Goal: Task Accomplishment & Management: Complete application form

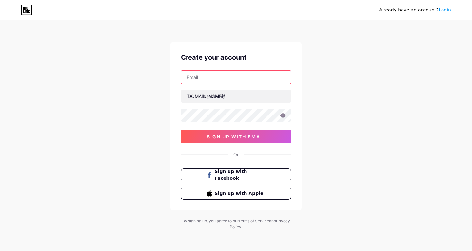
click at [225, 79] on input "text" at bounding box center [236, 77] width 110 height 13
type input "[EMAIL_ADDRESS][DOMAIN_NAME]"
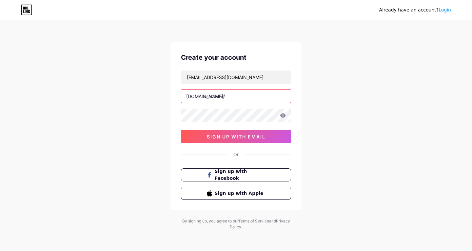
click at [231, 97] on input "text" at bounding box center [236, 96] width 110 height 13
drag, startPoint x: 232, startPoint y: 101, endPoint x: 232, endPoint y: 105, distance: 3.6
click at [232, 104] on div "yeanaaa3@gmail.com bio.link/ beeftastelikepork sign up with email" at bounding box center [236, 106] width 110 height 73
type input "beeftastelikepork"
click at [332, 130] on div "Already have an account? Login Create your account yeanaaa3@gmail.com bio.link/…" at bounding box center [236, 125] width 472 height 251
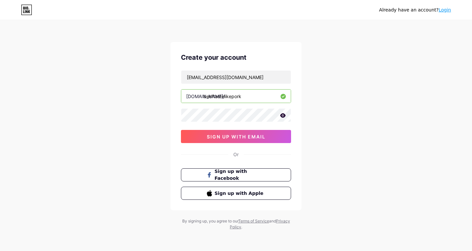
click at [326, 123] on div "Already have an account? Login Create your account yeanaaa3@gmail.com bio.link/…" at bounding box center [236, 125] width 472 height 251
click at [252, 134] on span "sign up with email" at bounding box center [236, 137] width 59 height 6
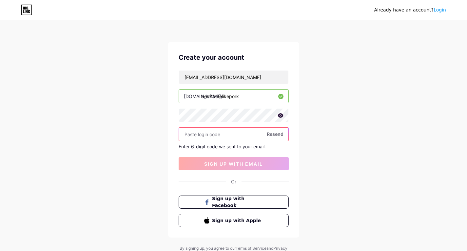
click at [245, 132] on input "text" at bounding box center [234, 134] width 110 height 13
click at [240, 201] on span "Sign up with Facebook" at bounding box center [238, 202] width 52 height 14
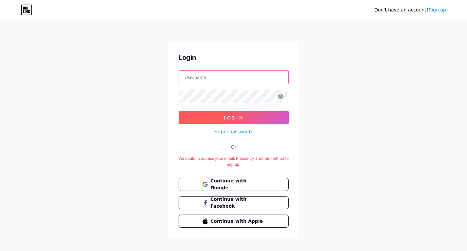
type input "[EMAIL_ADDRESS][DOMAIN_NAME]"
click at [233, 116] on span "Log In" at bounding box center [233, 118] width 19 height 6
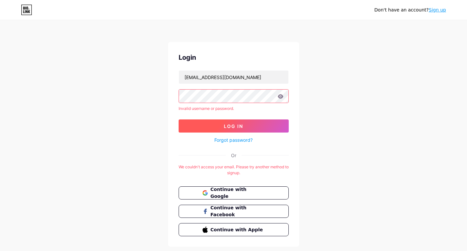
click at [232, 124] on span "Log In" at bounding box center [233, 126] width 19 height 6
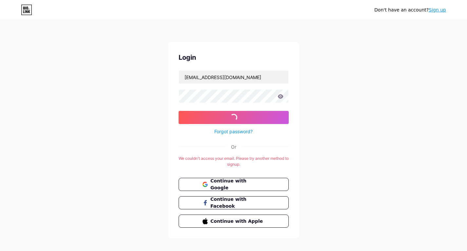
click at [283, 97] on icon at bounding box center [281, 96] width 6 height 5
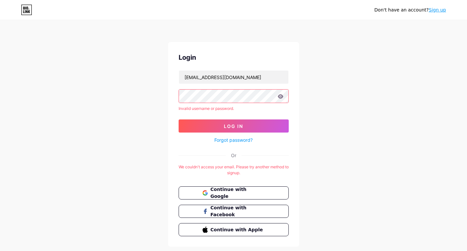
click at [283, 96] on icon at bounding box center [281, 96] width 6 height 4
click at [280, 96] on icon at bounding box center [281, 96] width 6 height 5
click at [282, 96] on icon at bounding box center [281, 96] width 6 height 4
click at [281, 96] on icon at bounding box center [281, 96] width 6 height 5
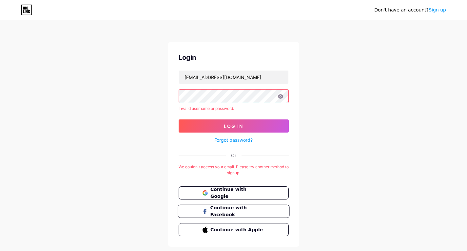
click at [243, 214] on span "Continue with Facebook" at bounding box center [237, 211] width 55 height 14
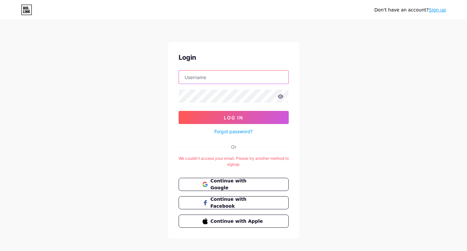
type input "[EMAIL_ADDRESS][DOMAIN_NAME]"
click at [256, 75] on input "[EMAIL_ADDRESS][DOMAIN_NAME]" at bounding box center [234, 77] width 110 height 13
click at [231, 183] on span "Continue with Google" at bounding box center [237, 184] width 55 height 14
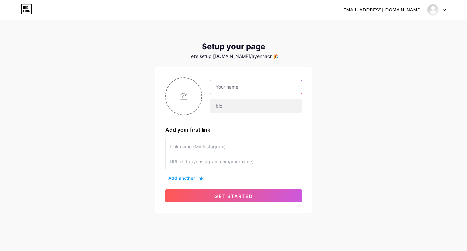
click at [242, 89] on input "text" at bounding box center [255, 86] width 91 height 13
type input "Y3NNA"
click at [286, 106] on input "text" at bounding box center [255, 105] width 91 height 13
type input "bio-t"
click at [216, 147] on input "text" at bounding box center [234, 146] width 128 height 15
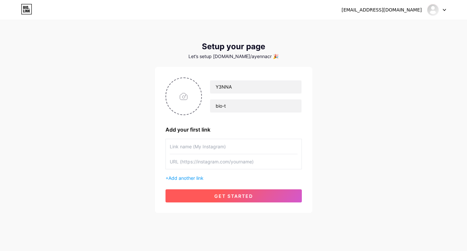
click at [218, 200] on button "get started" at bounding box center [234, 195] width 136 height 13
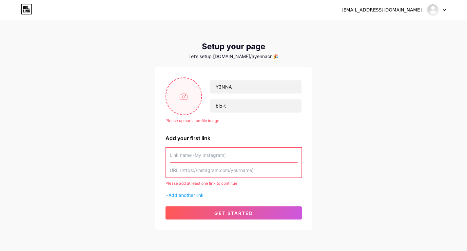
click at [189, 94] on input "file" at bounding box center [183, 96] width 35 height 36
click at [180, 93] on input "file" at bounding box center [183, 96] width 35 height 36
type input "C:\fakepath\b2bbb215-584c-43e3-a9c6-eac552606880.jpg"
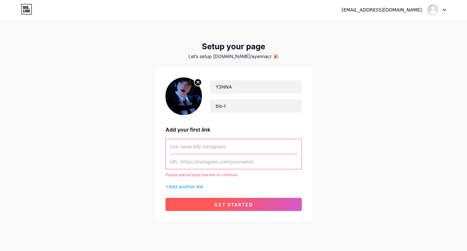
click at [221, 202] on span "get started" at bounding box center [234, 205] width 39 height 6
click at [221, 208] on button "get started" at bounding box center [234, 204] width 136 height 13
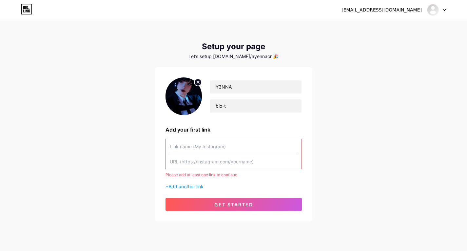
click at [221, 142] on input "text" at bounding box center [234, 146] width 128 height 15
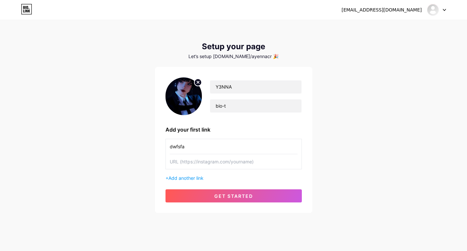
click at [259, 144] on input "dwfsfa" at bounding box center [234, 146] width 128 height 15
drag, startPoint x: 222, startPoint y: 149, endPoint x: 221, endPoint y: 153, distance: 3.5
click at [221, 151] on input "dwfsfa" at bounding box center [234, 146] width 128 height 15
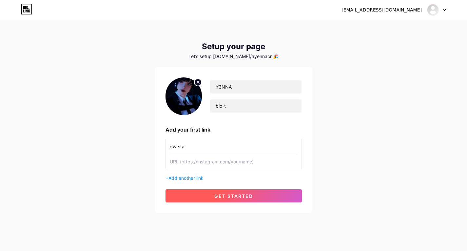
type input "dwfsfa"
click at [261, 195] on button "get started" at bounding box center [234, 195] width 136 height 13
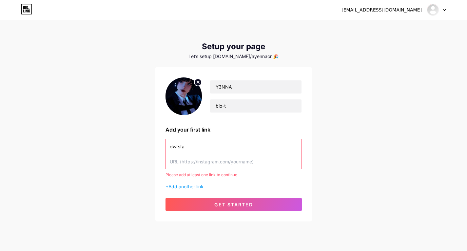
click at [254, 163] on input "text" at bounding box center [234, 161] width 128 height 15
click at [254, 159] on input "text" at bounding box center [234, 161] width 128 height 15
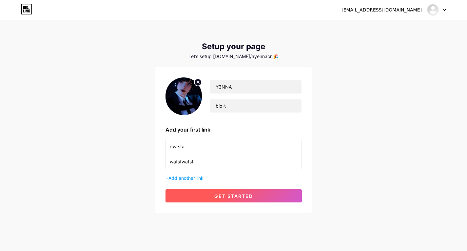
type input "wafsfwafsf"
click at [256, 202] on button "get started" at bounding box center [234, 195] width 136 height 13
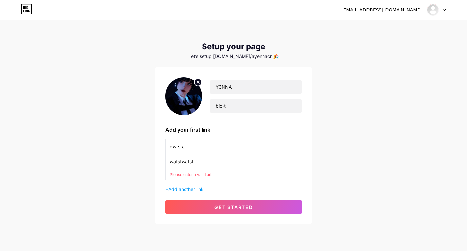
click at [257, 200] on div "Y3NNA bio-t Add your first link dwfsfa wafsfwafsf Please enter a valid url + Ad…" at bounding box center [234, 145] width 136 height 136
click at [242, 155] on input "wafsfwafsf" at bounding box center [234, 161] width 128 height 15
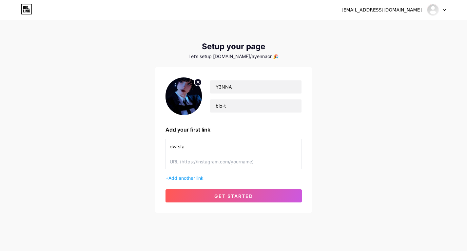
click at [242, 146] on input "dwfsfa" at bounding box center [234, 146] width 128 height 15
click at [348, 151] on div "yeanaaa3@gmail.com Dashboard Logout Setup your page Let’s setup bio.link/ayenna…" at bounding box center [233, 117] width 467 height 234
click at [195, 143] on input "text" at bounding box center [234, 146] width 128 height 15
paste input "[URL][DOMAIN_NAME]"
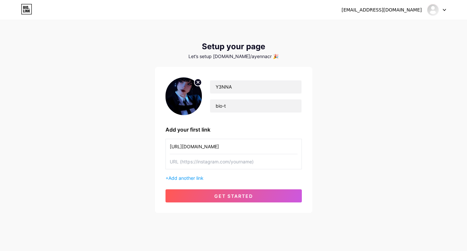
type input "[URL][DOMAIN_NAME]"
click at [196, 163] on input "text" at bounding box center [234, 161] width 128 height 15
paste input "[URL][DOMAIN_NAME]"
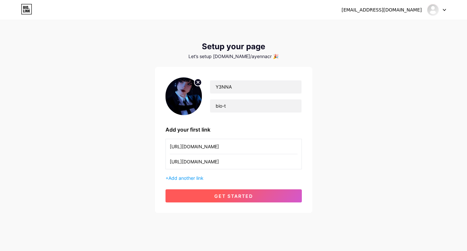
type input "[URL][DOMAIN_NAME]"
click at [238, 198] on span "get started" at bounding box center [234, 196] width 39 height 6
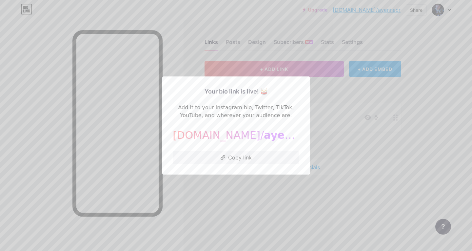
click at [252, 202] on div at bounding box center [236, 125] width 472 height 251
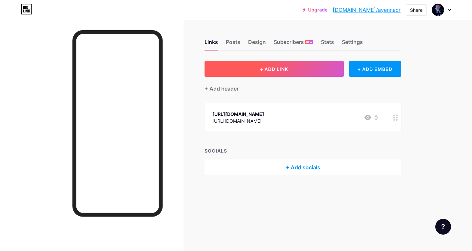
click at [334, 72] on button "+ ADD LINK" at bounding box center [274, 69] width 139 height 16
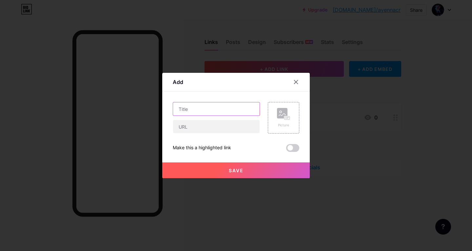
click at [230, 106] on input "text" at bounding box center [216, 108] width 87 height 13
click at [294, 84] on icon at bounding box center [296, 81] width 5 height 5
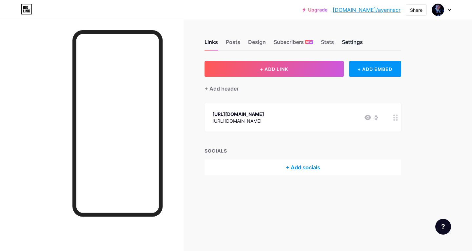
click at [351, 46] on div "Settings" at bounding box center [352, 44] width 21 height 12
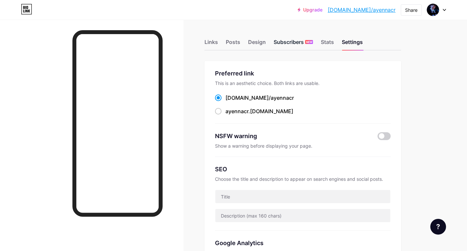
click at [299, 49] on div "Subscribers NEW" at bounding box center [293, 44] width 39 height 12
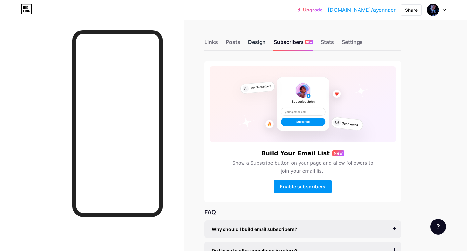
click at [263, 46] on div "Design" at bounding box center [257, 44] width 18 height 12
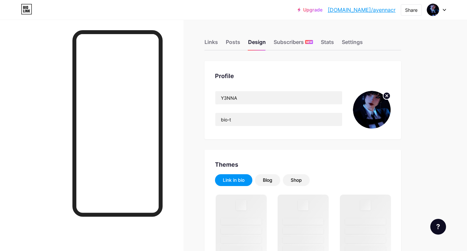
click at [240, 46] on div "Links Posts Design Subscribers NEW Stats Settings" at bounding box center [303, 39] width 197 height 23
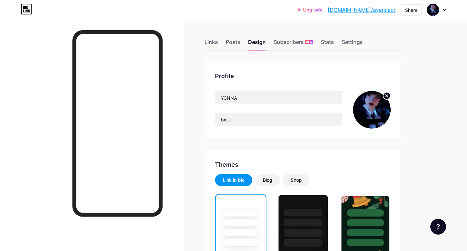
click at [327, 234] on div at bounding box center [303, 221] width 49 height 52
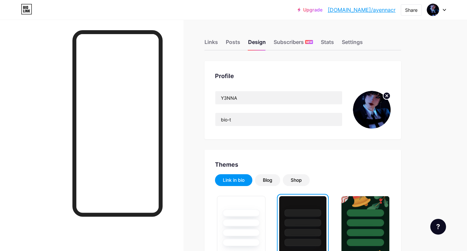
click at [220, 40] on div "Links Posts Design Subscribers NEW Stats Settings" at bounding box center [303, 39] width 197 height 23
click at [216, 41] on div "Links" at bounding box center [211, 44] width 13 height 12
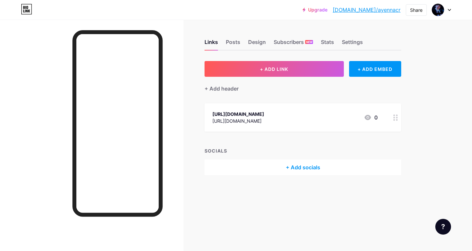
click at [225, 41] on div "Links Posts Design Subscribers NEW Stats Settings" at bounding box center [303, 39] width 197 height 23
click at [228, 42] on div "Posts" at bounding box center [233, 44] width 14 height 12
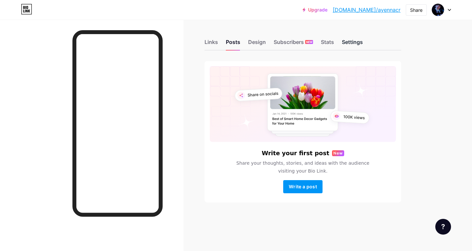
click at [352, 44] on div "Settings" at bounding box center [352, 44] width 21 height 12
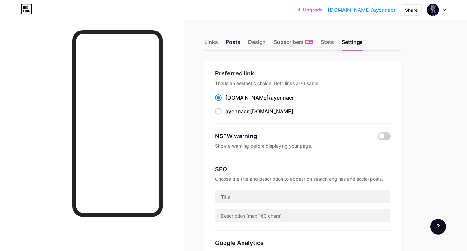
click at [229, 41] on div "Posts" at bounding box center [233, 44] width 14 height 12
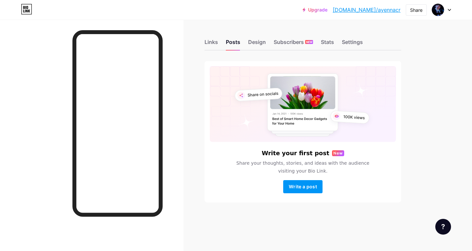
click at [33, 8] on div "Upgrade bio.link/ayenna... bio.link/ayennacr Share Switch accounts Y3NNA bio.li…" at bounding box center [236, 10] width 472 height 12
click at [25, 9] on icon at bounding box center [26, 9] width 11 height 10
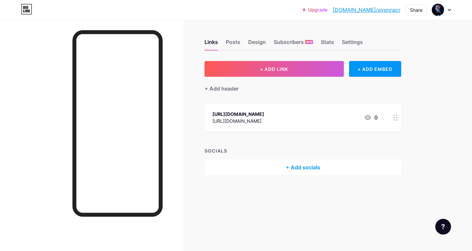
click at [376, 14] on div "Upgrade bio.link/ayenna... bio.link/ayennacr" at bounding box center [352, 10] width 98 height 12
click at [378, 11] on link "[DOMAIN_NAME]/ayennacr" at bounding box center [367, 10] width 68 height 8
